Goal: Find specific page/section: Find specific page/section

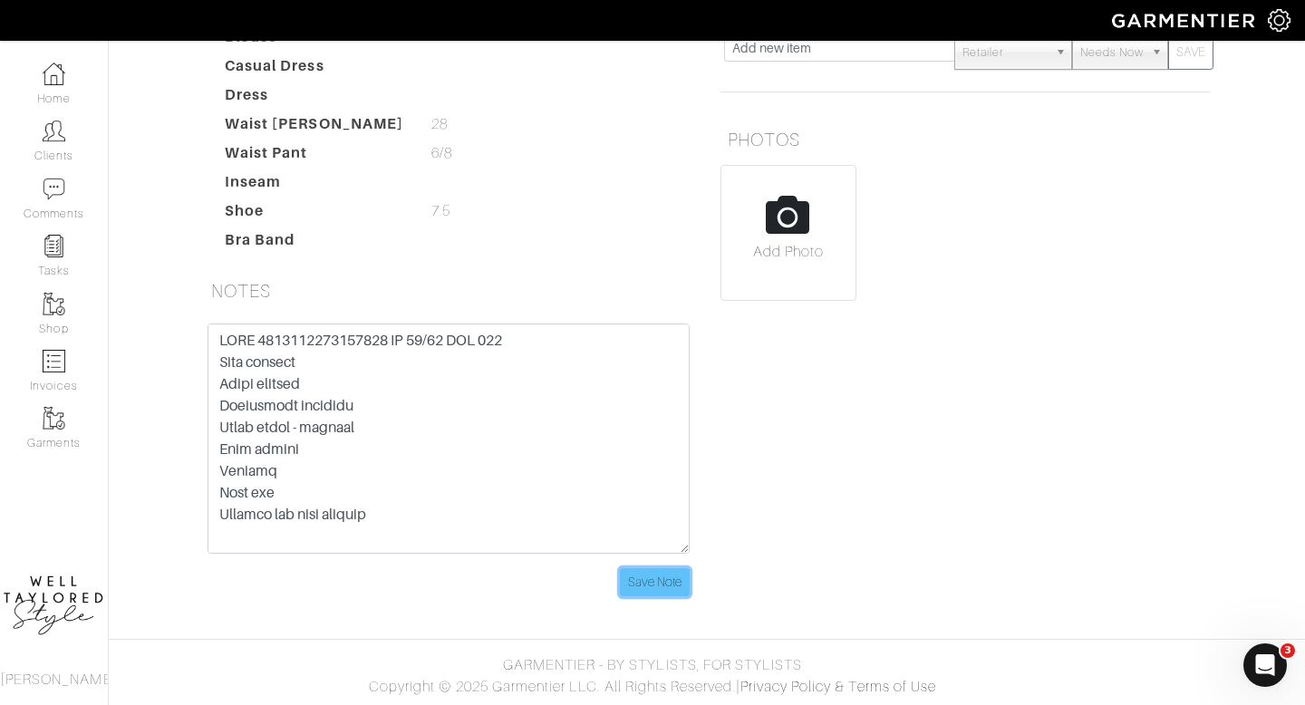
click at [644, 590] on input "Save Note" at bounding box center [655, 582] width 70 height 28
click at [49, 142] on link "Clients" at bounding box center [54, 140] width 108 height 57
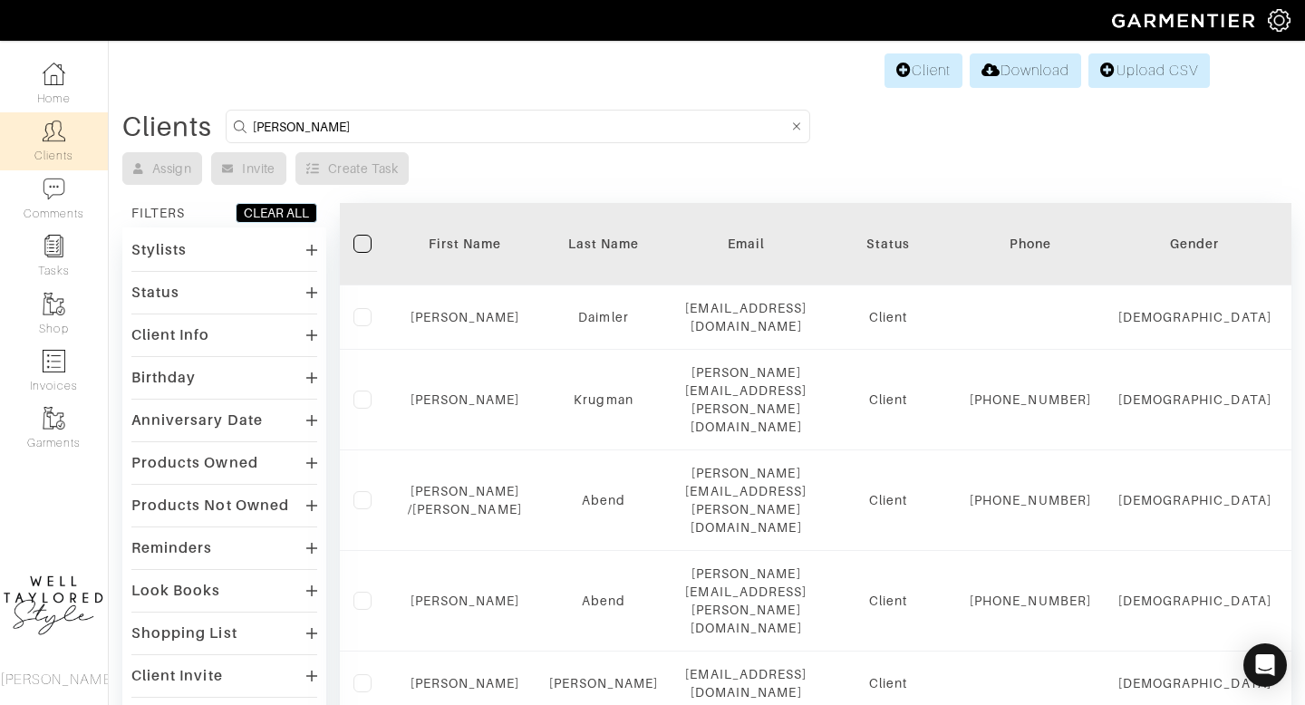
type input "[PERSON_NAME]"
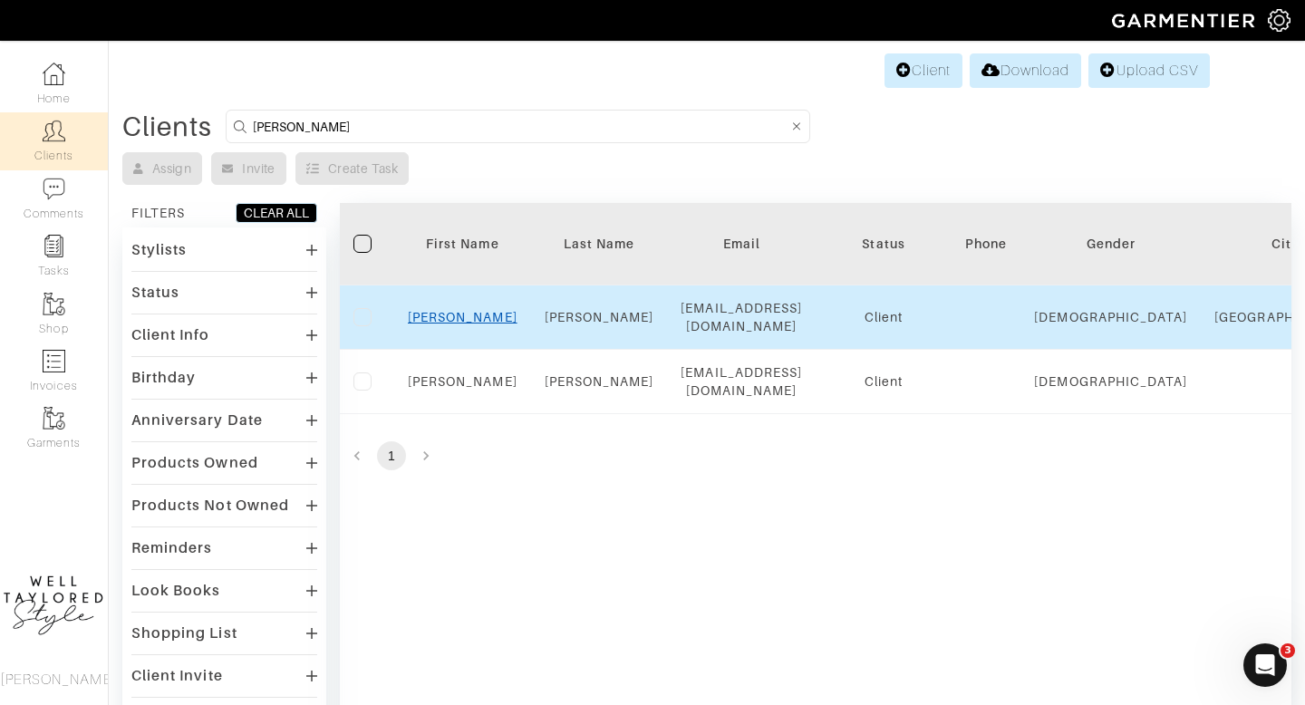
click at [467, 310] on link "[PERSON_NAME]" at bounding box center [463, 317] width 110 height 15
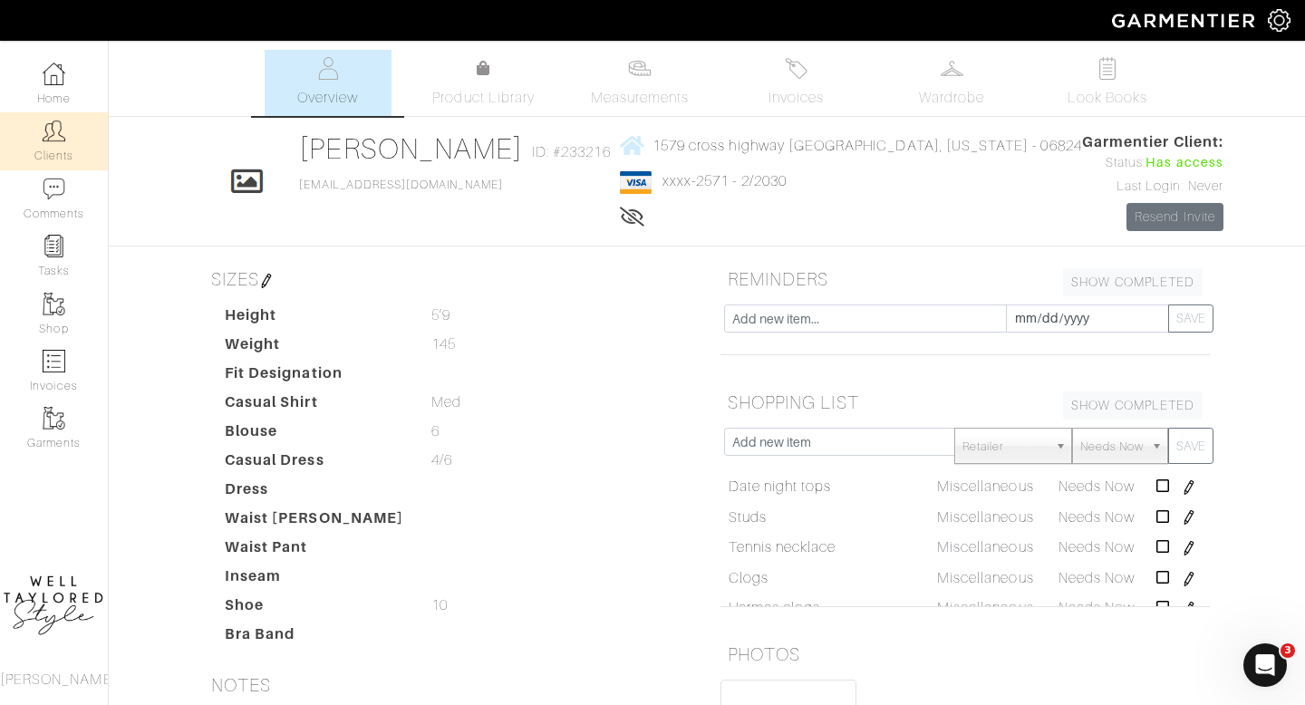
click at [39, 146] on link "Clients" at bounding box center [54, 140] width 108 height 57
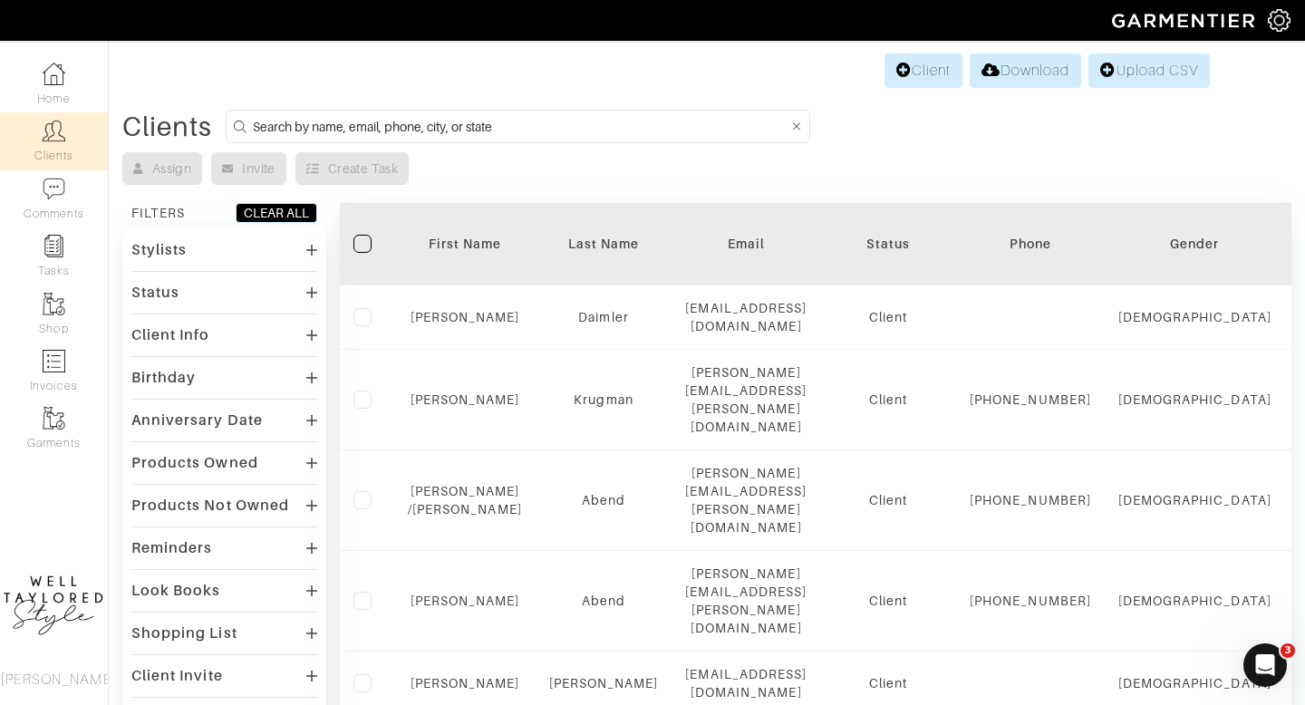
click at [334, 127] on input at bounding box center [521, 126] width 536 height 23
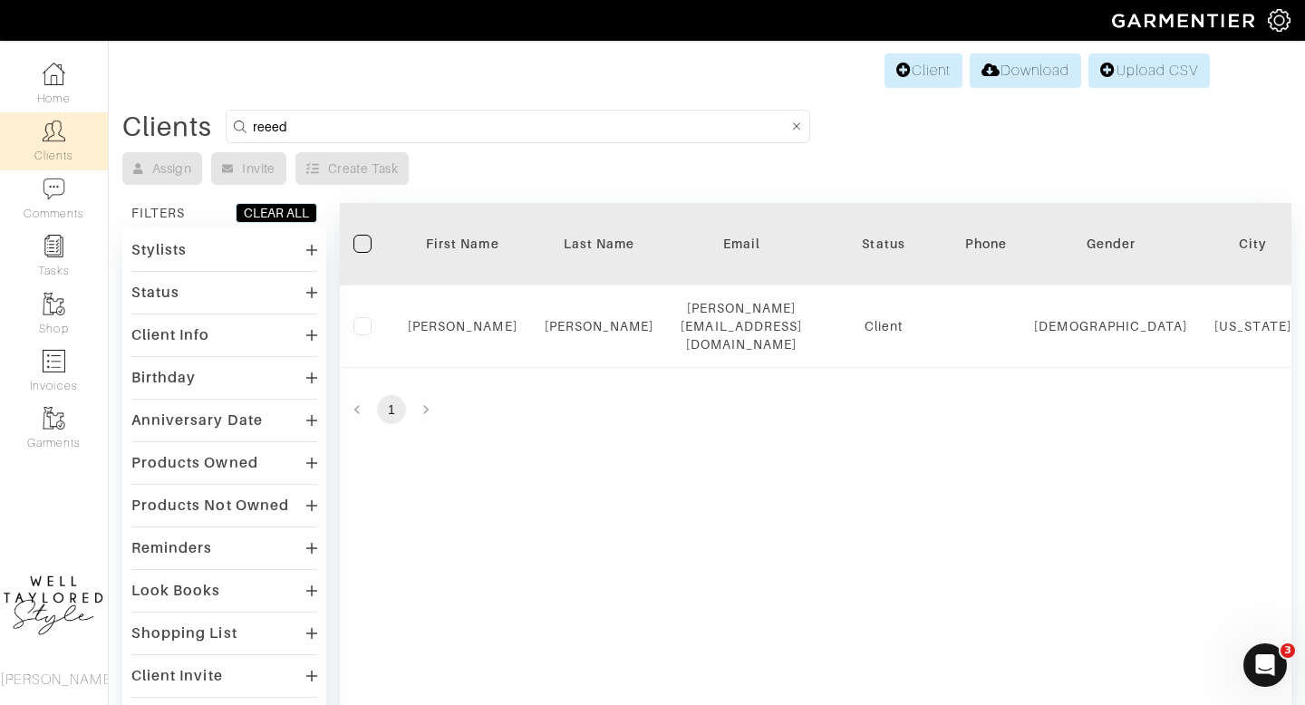
click at [276, 125] on input "reeed" at bounding box center [521, 126] width 536 height 23
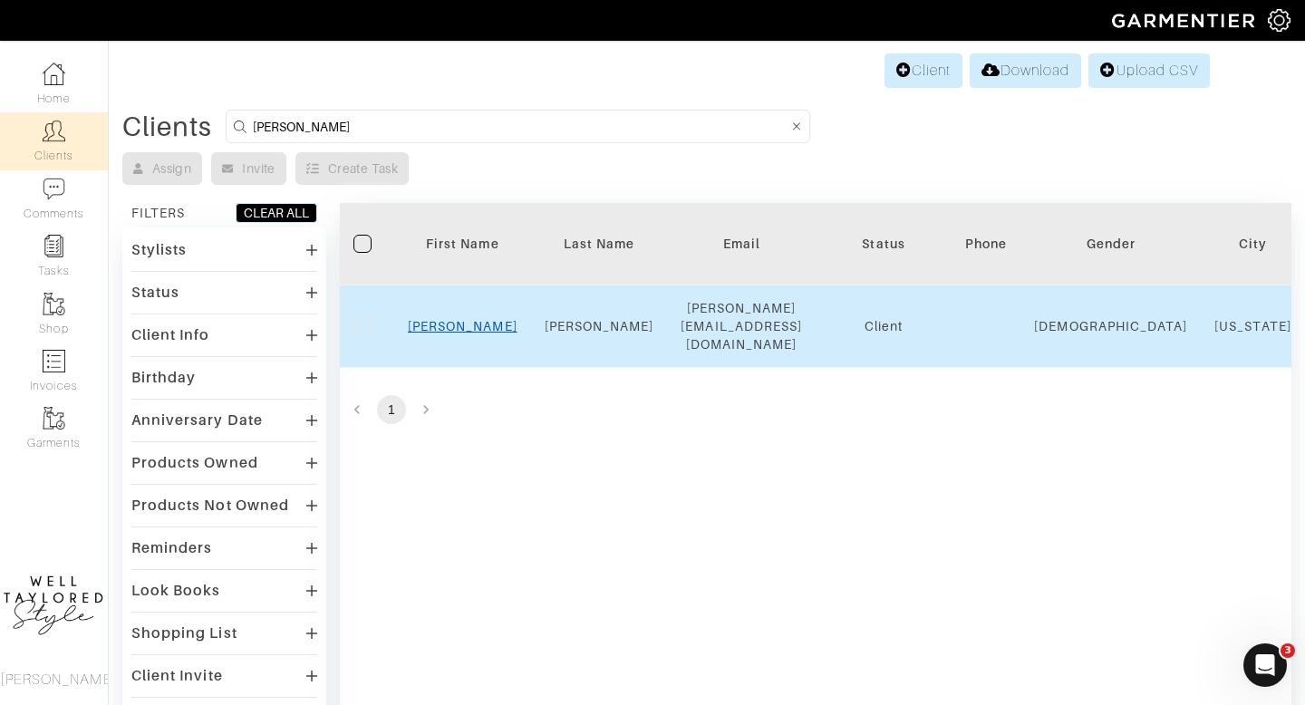
type input "reed"
click at [469, 319] on link "[PERSON_NAME]" at bounding box center [463, 326] width 110 height 15
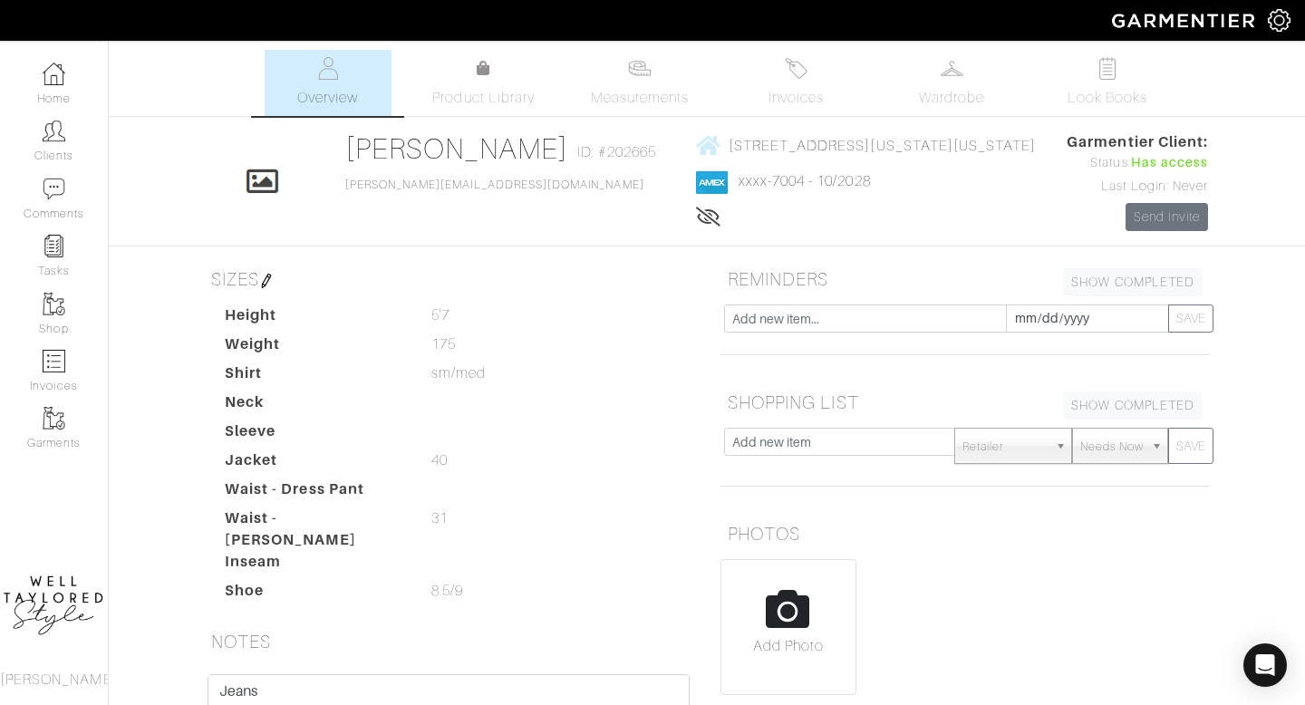
click at [958, 99] on span "Wardrobe" at bounding box center [951, 98] width 65 height 22
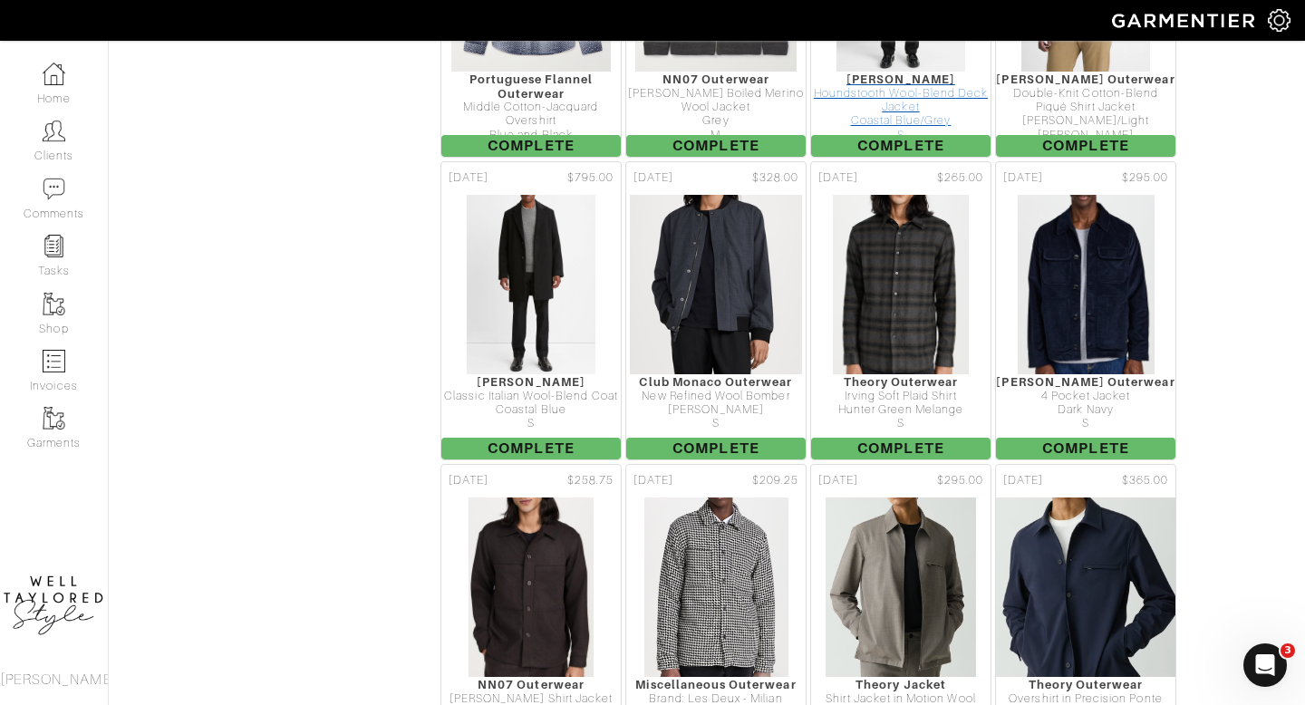
scroll to position [3317, 0]
